Goal: Information Seeking & Learning: Learn about a topic

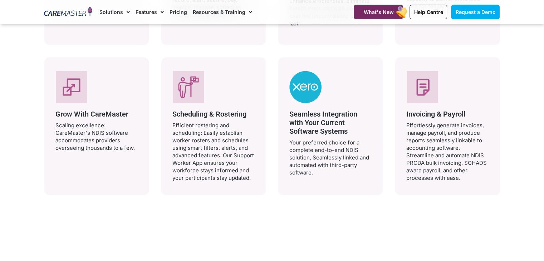
scroll to position [1501, 0]
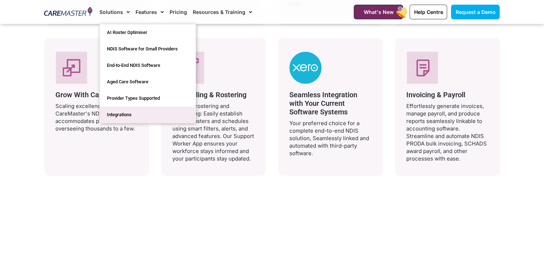
click at [130, 114] on link "Integrations" at bounding box center [148, 114] width 96 height 16
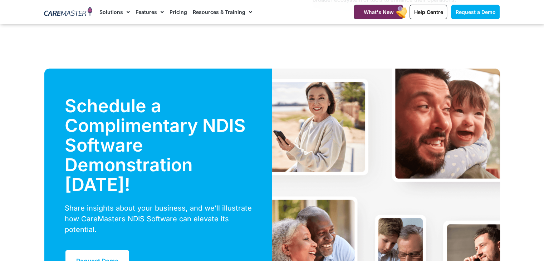
scroll to position [2192, 0]
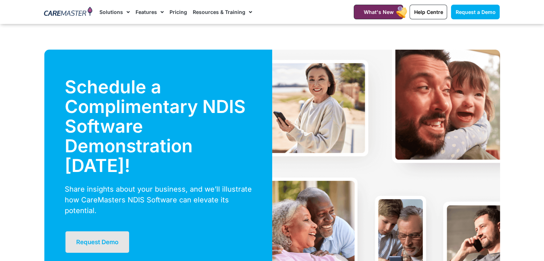
click at [111, 247] on link "Request Demo" at bounding box center [97, 241] width 65 height 23
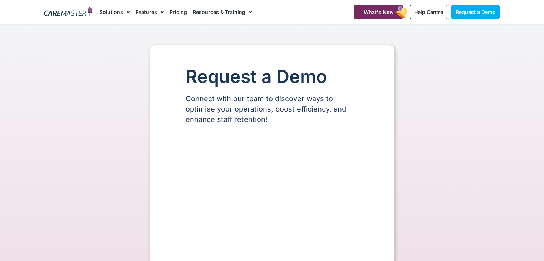
select select "**"
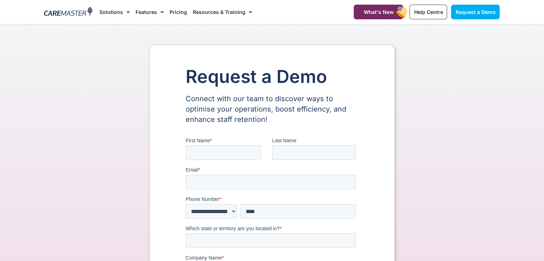
drag, startPoint x: 545, startPoint y: 24, endPoint x: 549, endPoint y: 19, distance: 5.6
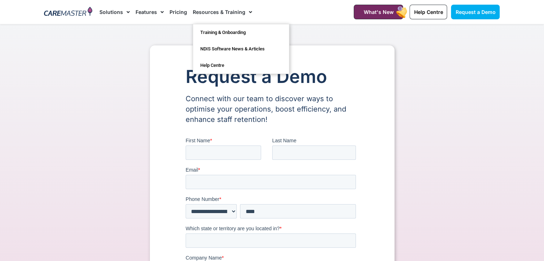
click at [212, 13] on link "Resources & Training" at bounding box center [222, 12] width 59 height 24
click at [232, 33] on link "Training & Onboarding" at bounding box center [241, 32] width 96 height 16
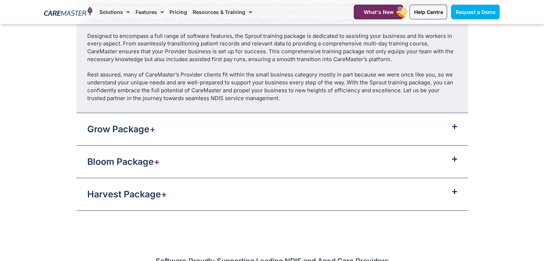
scroll to position [894, 0]
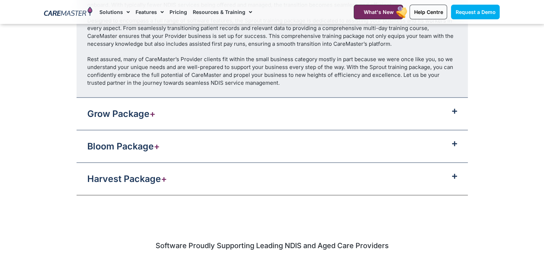
click at [453, 110] on icon at bounding box center [454, 111] width 5 height 6
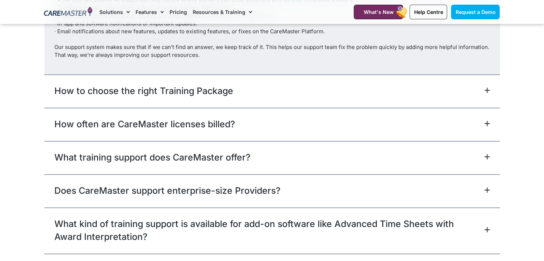
scroll to position [1558, 0]
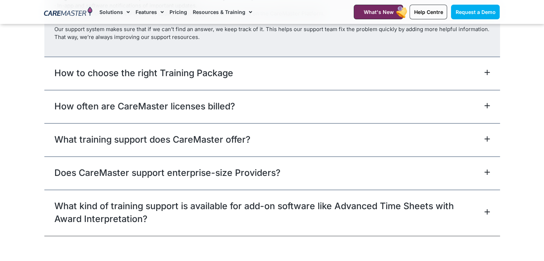
click at [488, 210] on icon at bounding box center [487, 212] width 6 height 6
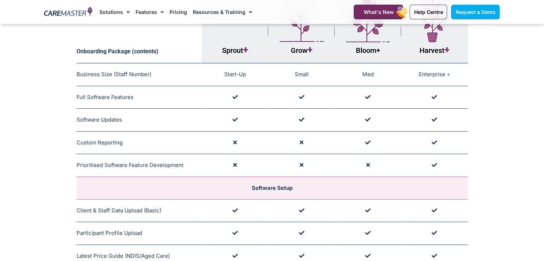
scroll to position [0, 0]
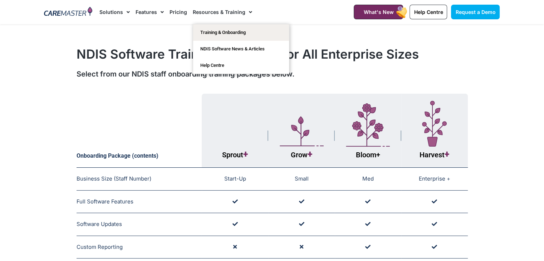
click at [222, 12] on link "Resources & Training" at bounding box center [222, 12] width 59 height 24
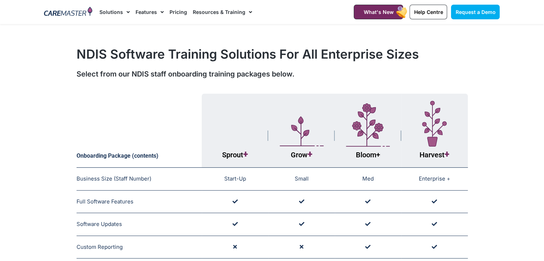
click at [222, 12] on link "Resources & Training" at bounding box center [222, 12] width 59 height 24
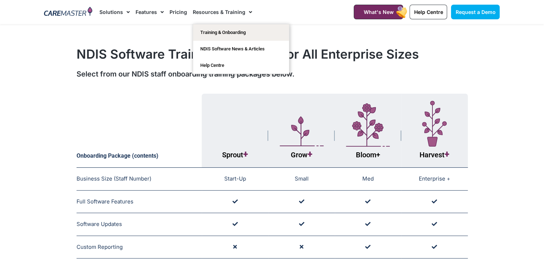
click at [174, 13] on link "Pricing" at bounding box center [178, 12] width 18 height 24
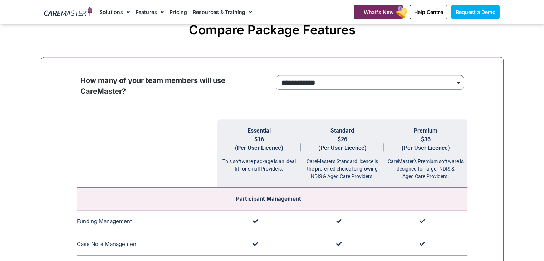
scroll to position [663, 0]
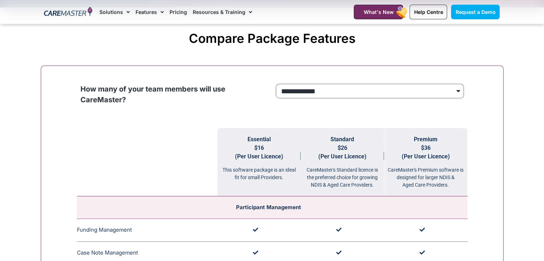
click at [385, 91] on select "**********" at bounding box center [370, 91] width 188 height 15
select select "****"
click at [276, 84] on select "**********" at bounding box center [370, 91] width 188 height 15
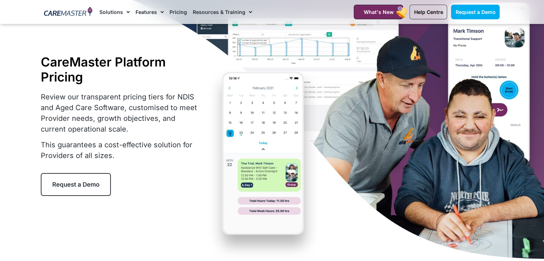
scroll to position [0, 0]
